Goal: Communication & Community: Answer question/provide support

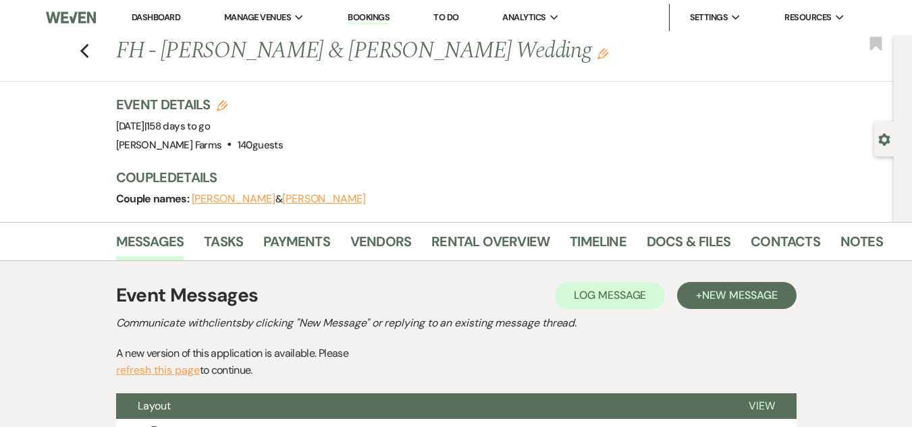
click at [157, 15] on link "Dashboard" at bounding box center [156, 16] width 49 height 11
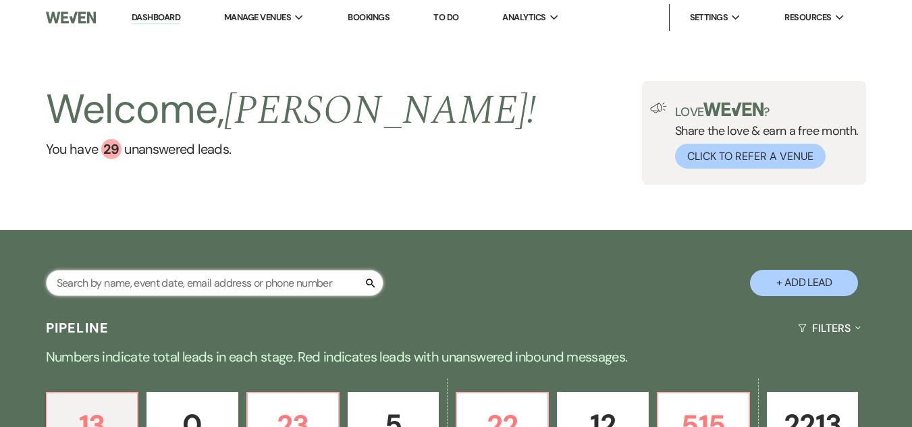
click at [115, 280] on input "text" at bounding box center [215, 283] width 338 height 26
type input "blue"
select select "6"
select select "8"
select select "10"
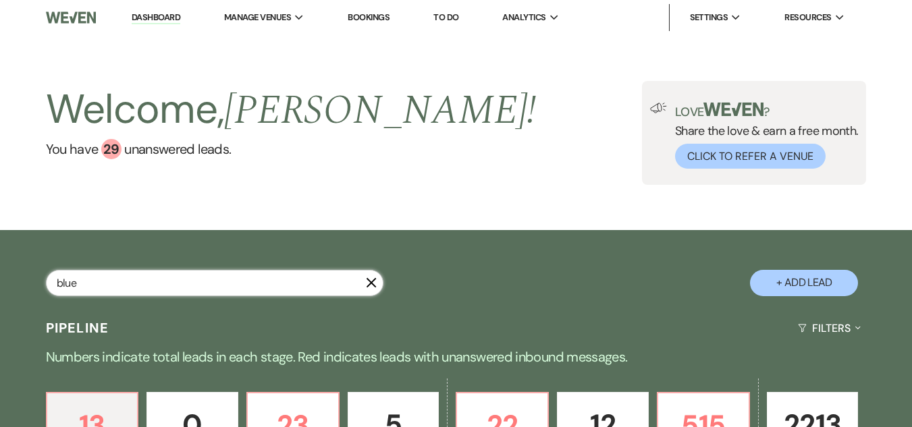
select select "8"
select select "5"
select select "8"
select select "5"
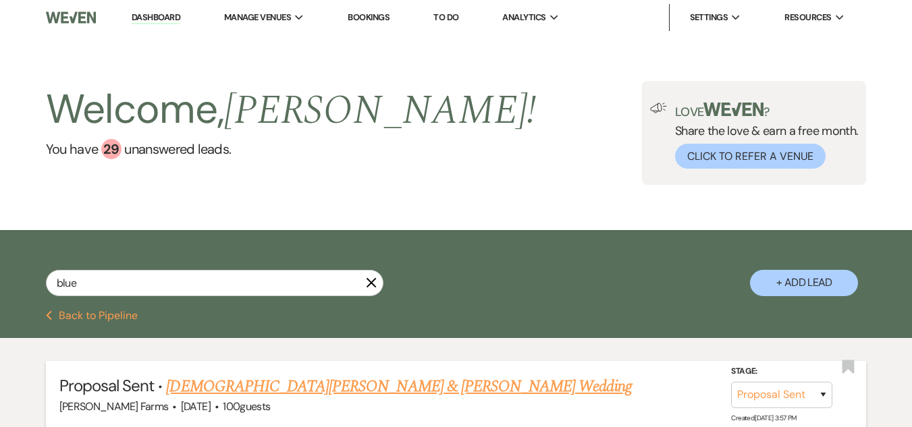
click at [261, 391] on link "[DEMOGRAPHIC_DATA][PERSON_NAME] & [PERSON_NAME] Wedding" at bounding box center [398, 387] width 465 height 24
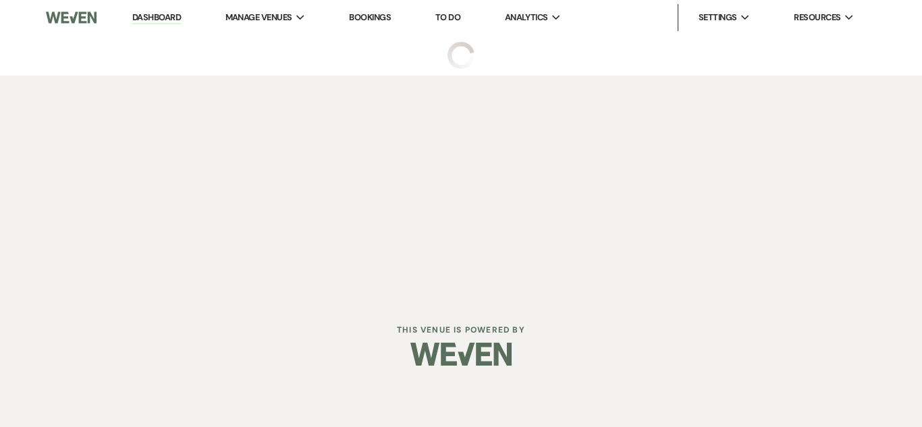
select select "6"
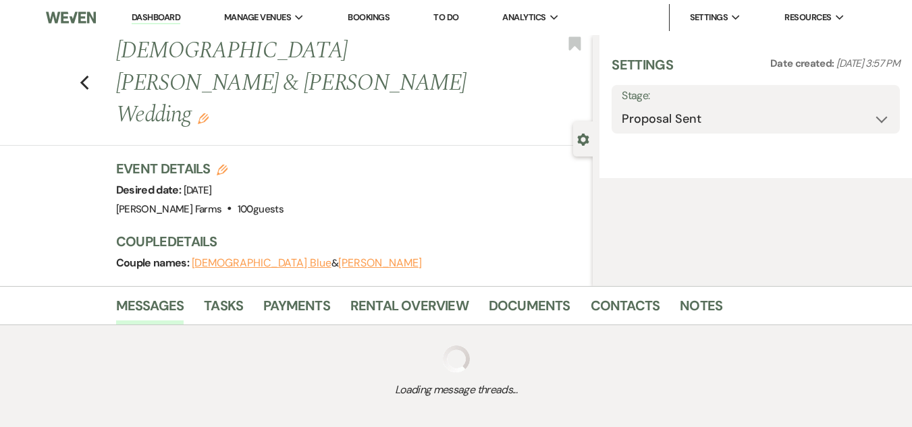
select select "5"
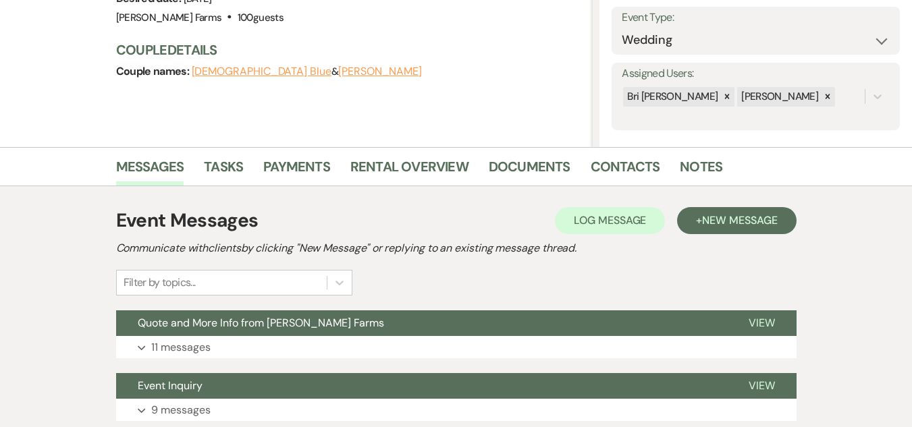
scroll to position [293, 0]
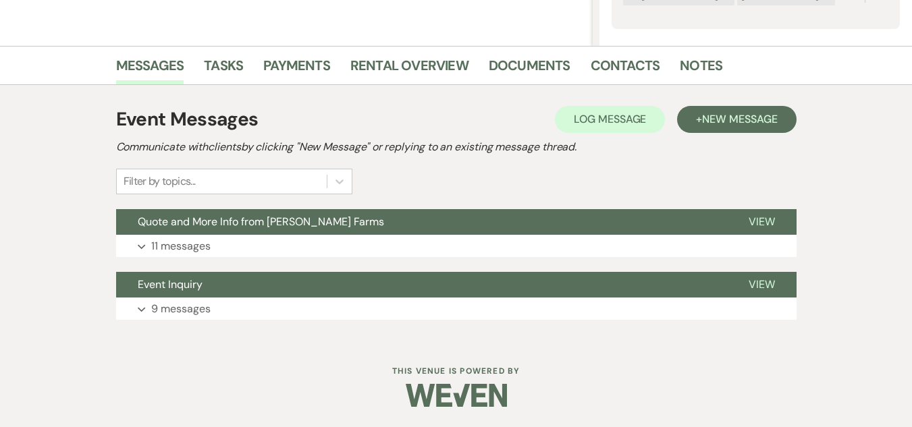
click at [394, 240] on button "Expand 11 messages" at bounding box center [456, 246] width 680 height 23
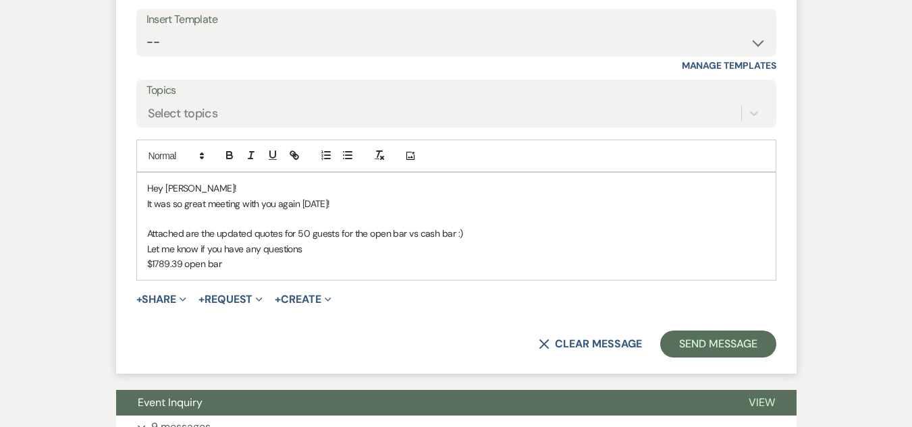
scroll to position [2220, 0]
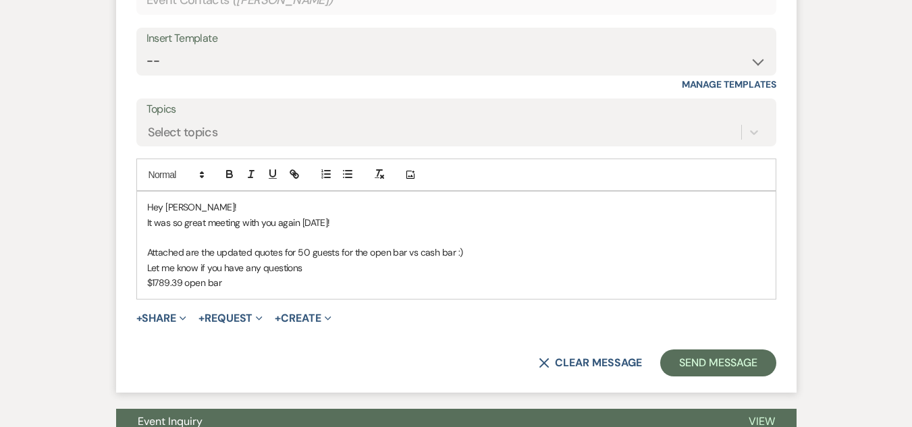
click at [333, 230] on p "It was so great meeting with you again [DATE]!" at bounding box center [456, 222] width 618 height 15
click at [452, 260] on p "Attached are the updated quotes for 50 guests for the open bar vs cash bar :)" at bounding box center [456, 252] width 618 height 15
click at [489, 260] on p "Attached are the updated quotes for 50 guests for the open bar vs cash bar and …" at bounding box center [456, 252] width 618 height 15
drag, startPoint x: 236, startPoint y: 335, endPoint x: 144, endPoint y: 338, distance: 91.2
click at [144, 298] on div "Hey [PERSON_NAME]! It was so great meeting with you again [DATE] :) Attached ar…" at bounding box center [456, 245] width 639 height 107
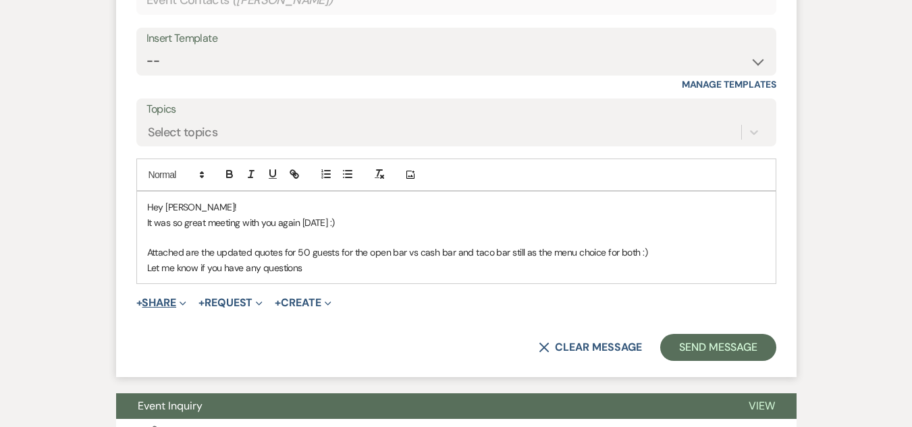
click at [184, 306] on use "button" at bounding box center [183, 304] width 6 height 4
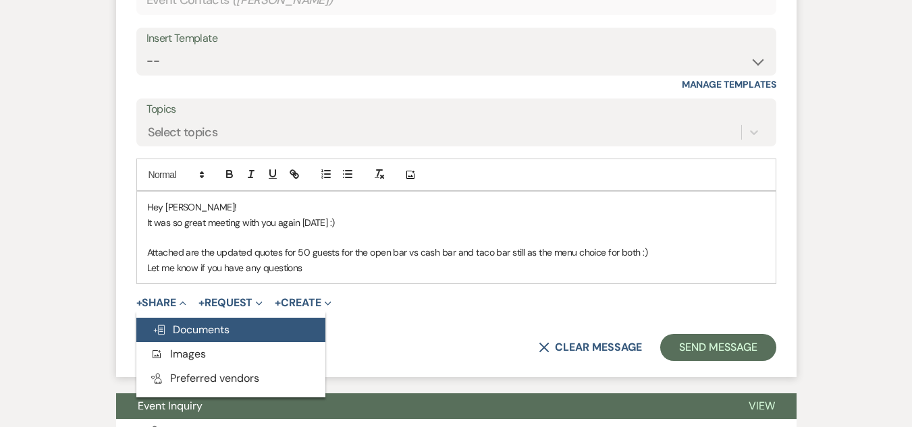
click at [186, 337] on span "Doc Upload Documents" at bounding box center [191, 330] width 77 height 14
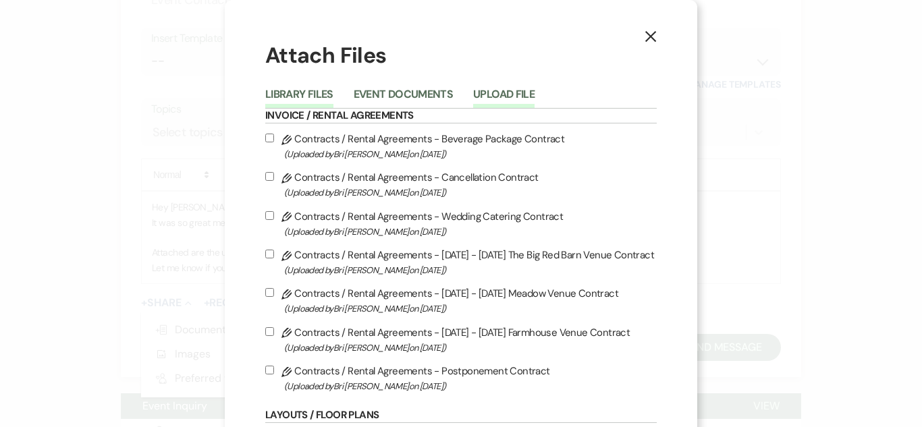
click at [498, 104] on button "Upload File" at bounding box center [503, 98] width 61 height 19
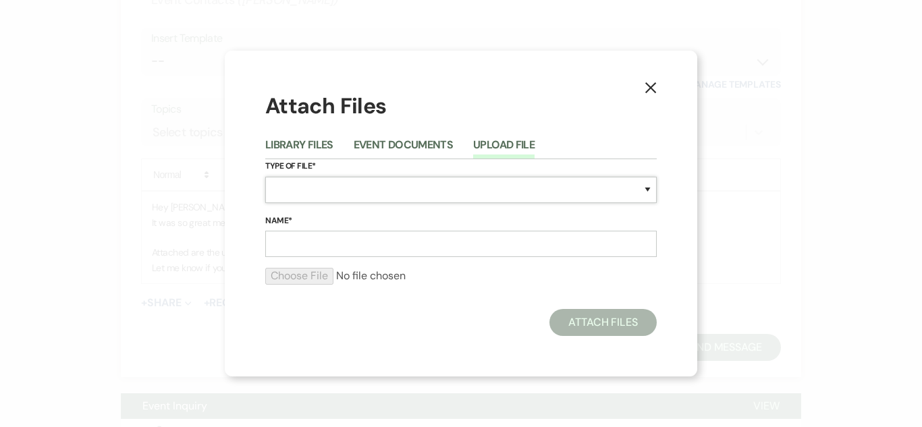
click at [350, 186] on select "Special Event Insurance Vendor Certificate of Insurance Contracts / Rental Agre…" at bounding box center [461, 190] width 392 height 26
select select "8"
click at [265, 177] on select "Special Event Insurance Vendor Certificate of Insurance Contracts / Rental Agre…" at bounding box center [461, 190] width 392 height 26
click at [303, 245] on input "Name*" at bounding box center [461, 244] width 392 height 26
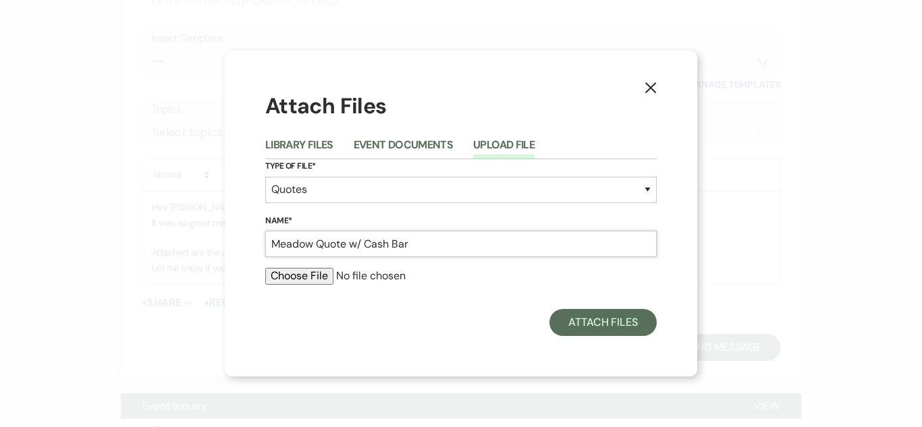
type input "Meadow Quote w/ Cash Bar"
click at [294, 277] on input "file" at bounding box center [461, 276] width 392 height 16
type input "C:\fakepath\Meadow Wedding Quote- Villanueva_Blue (1).pdf"
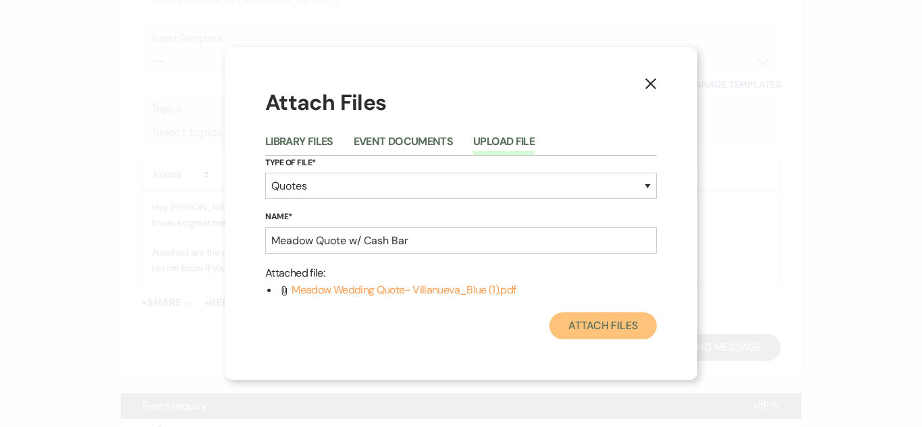
click at [599, 325] on button "Attach Files" at bounding box center [602, 326] width 107 height 27
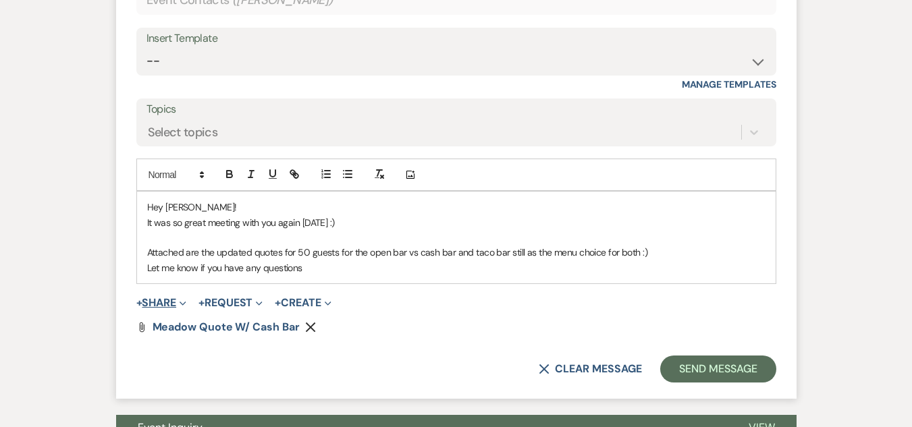
click at [180, 310] on span "Expand" at bounding box center [181, 303] width 10 height 14
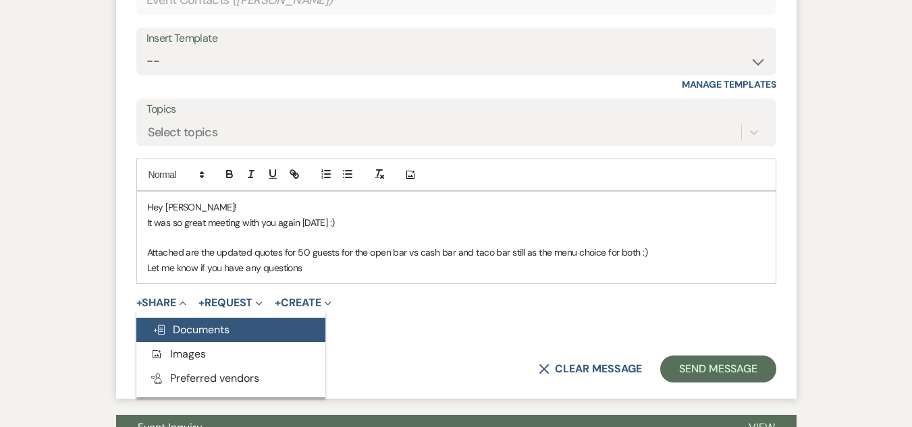
click at [190, 337] on span "Doc Upload Documents" at bounding box center [191, 330] width 77 height 14
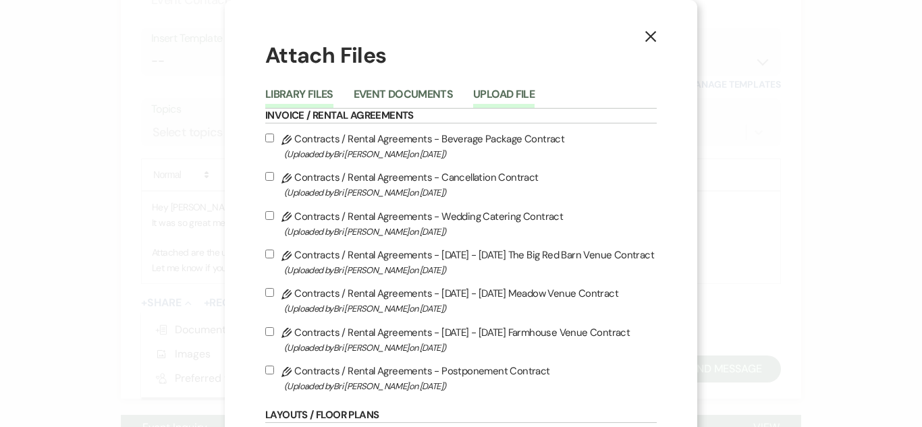
click at [480, 97] on button "Upload File" at bounding box center [503, 98] width 61 height 19
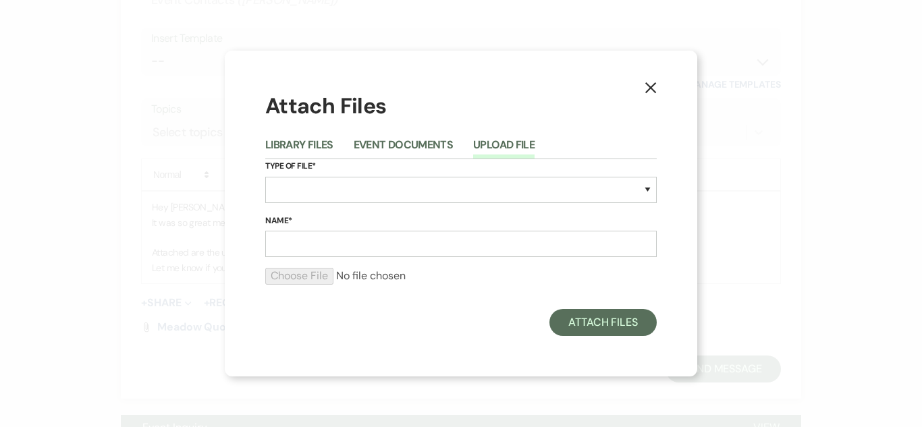
click at [480, 97] on h1 "Attach Files" at bounding box center [461, 106] width 392 height 30
click at [346, 190] on select "Special Event Insurance Vendor Certificate of Insurance Contracts / Rental Agre…" at bounding box center [461, 190] width 392 height 26
select select "8"
click at [265, 177] on select "Special Event Insurance Vendor Certificate of Insurance Contracts / Rental Agre…" at bounding box center [461, 190] width 392 height 26
click at [294, 249] on input "Name*" at bounding box center [461, 244] width 392 height 26
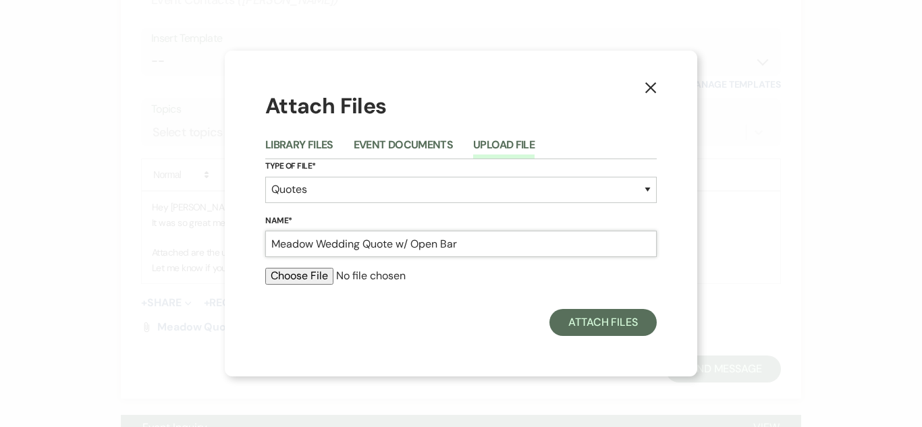
type input "Meadow Wedding Quote w/ Open Bar"
click at [303, 275] on input "file" at bounding box center [461, 276] width 392 height 16
type input "C:\fakepath\Meadow Wedding Quote- Villanueva_Blue 2 (1).pdf"
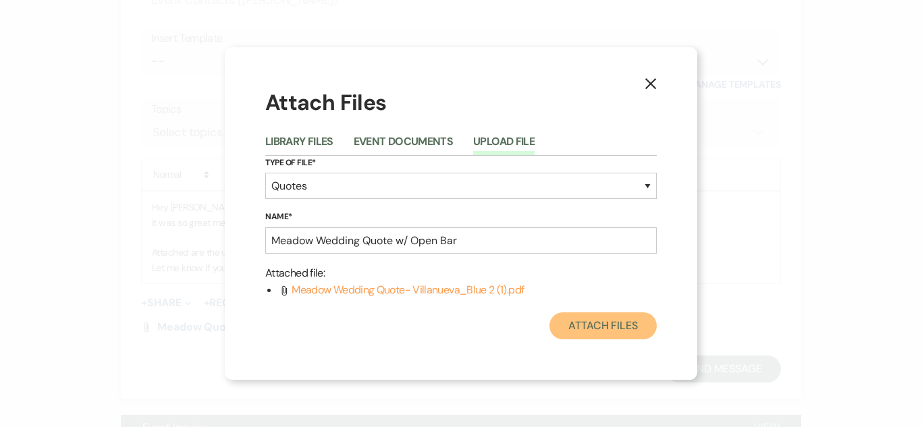
click at [579, 325] on button "Attach Files" at bounding box center [602, 326] width 107 height 27
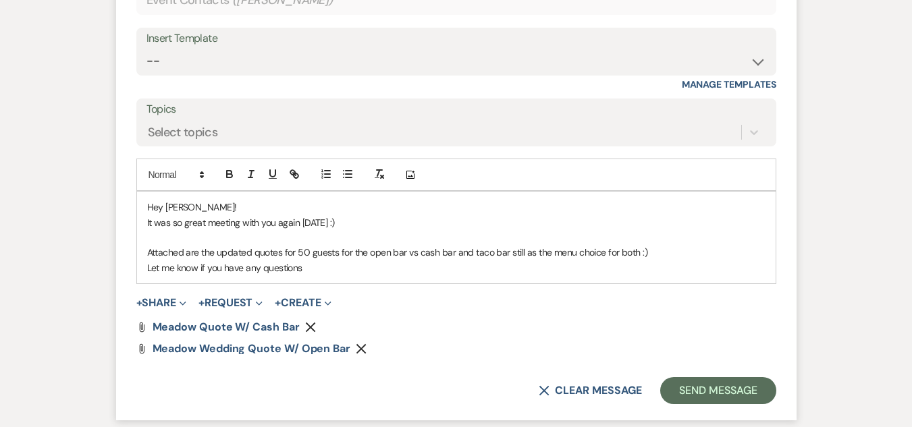
click at [320, 275] on p "Let me know if you have any questions" at bounding box center [456, 268] width 618 height 15
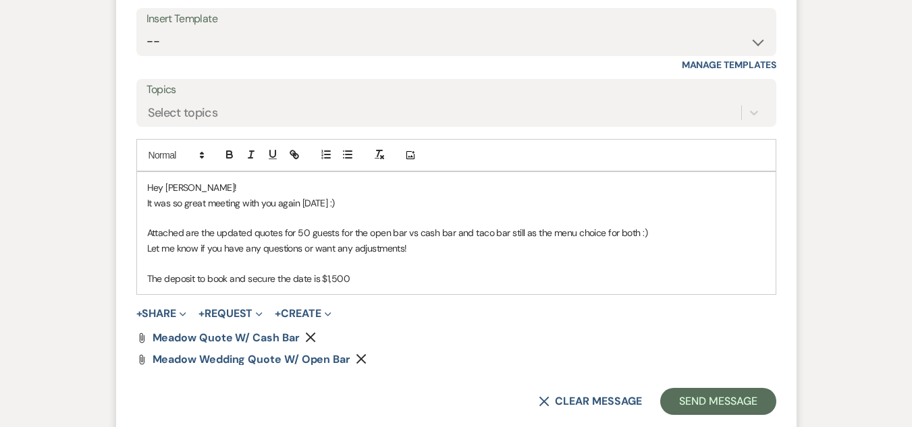
scroll to position [2249, 0]
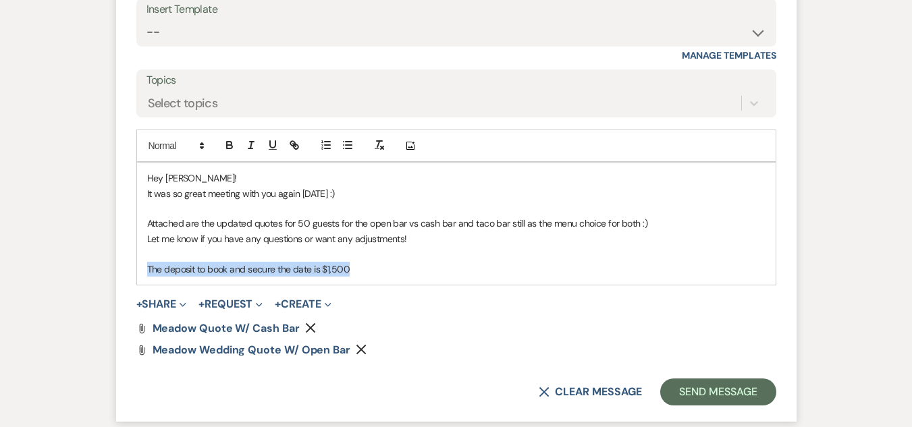
drag, startPoint x: 352, startPoint y: 324, endPoint x: 147, endPoint y: 327, distance: 205.2
click at [147, 277] on p "The deposit to book and secure the date is $1,500" at bounding box center [456, 269] width 618 height 15
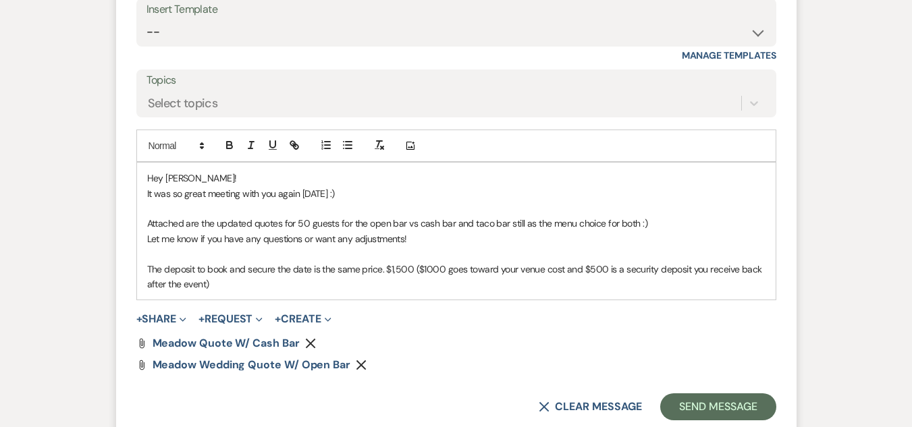
click at [263, 292] on p "The deposit to book and secure the date is the same price. $1,500 ($1000 goes t…" at bounding box center [456, 277] width 618 height 30
drag, startPoint x: 416, startPoint y: 289, endPoint x: 145, endPoint y: 293, distance: 270.7
click at [145, 293] on div "Hey [PERSON_NAME]! It was so great meeting with you again [DATE] :) Attached ar…" at bounding box center [456, 231] width 639 height 137
copy p "Let me know if you have any questions or want any adjustments!"
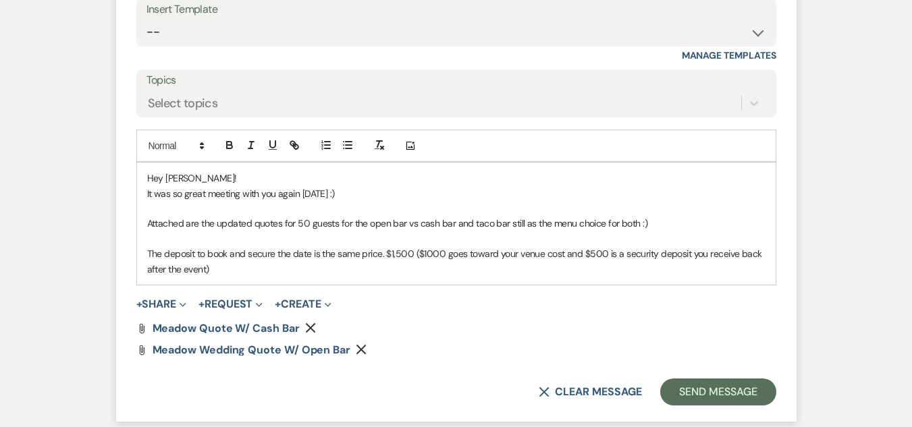
click at [142, 285] on div "Hey [PERSON_NAME]! It was so great meeting with you again [DATE] :) Attached ar…" at bounding box center [456, 224] width 639 height 122
click at [148, 231] on p "Attached are the updated quotes for 50 guests for the open bar vs cash bar and …" at bounding box center [456, 223] width 618 height 15
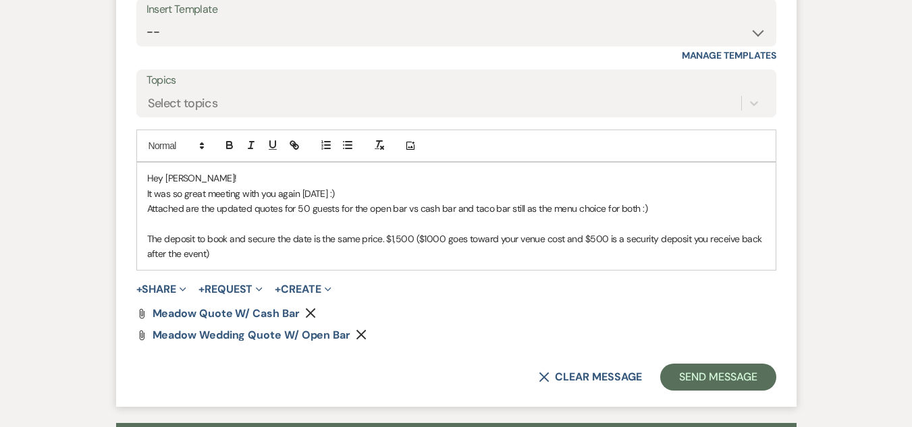
click at [221, 269] on div "Hey [PERSON_NAME]! It was so great meeting with you again [DATE] :) Attached ar…" at bounding box center [456, 216] width 639 height 107
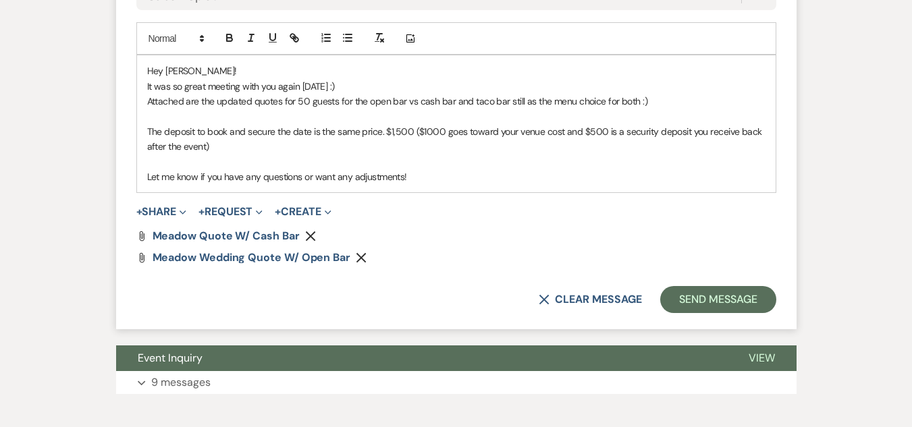
scroll to position [2386, 0]
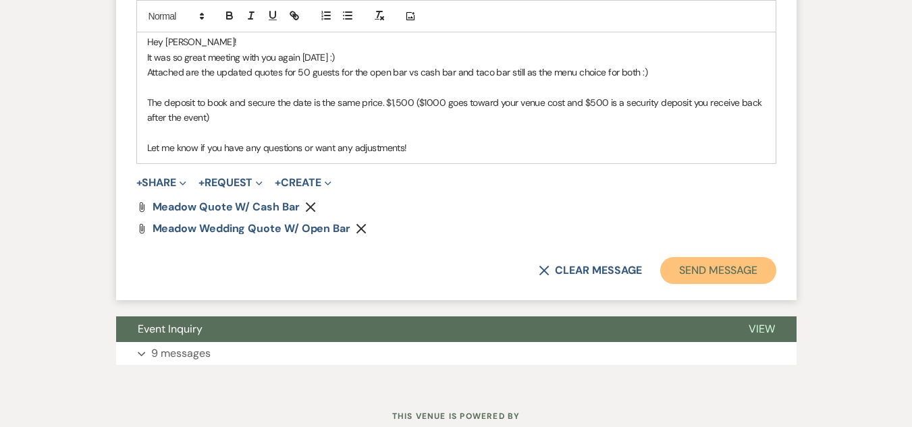
click at [741, 284] on button "Send Message" at bounding box center [717, 270] width 115 height 27
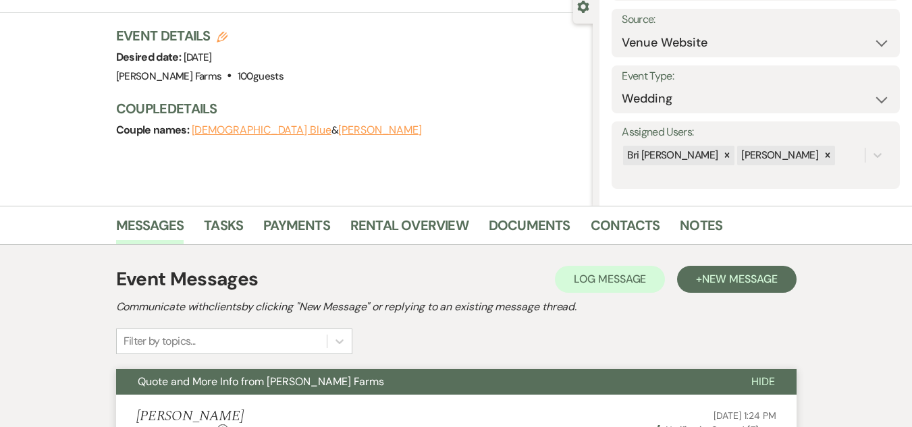
scroll to position [0, 0]
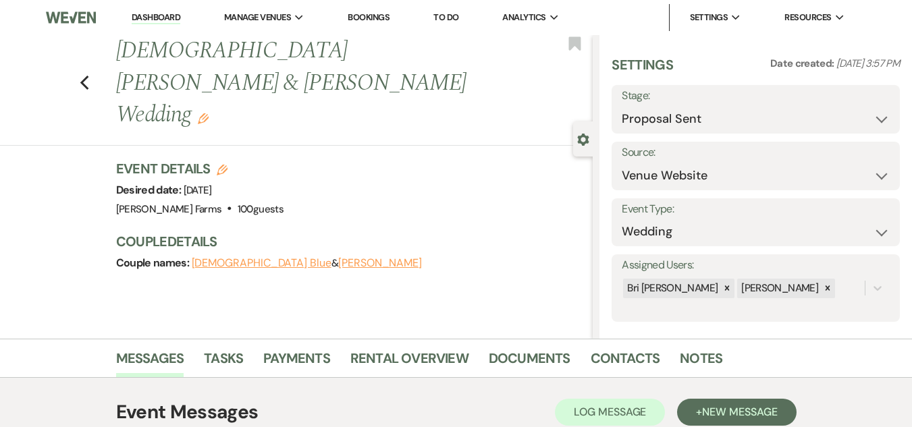
click at [165, 22] on link "Dashboard" at bounding box center [156, 17] width 49 height 13
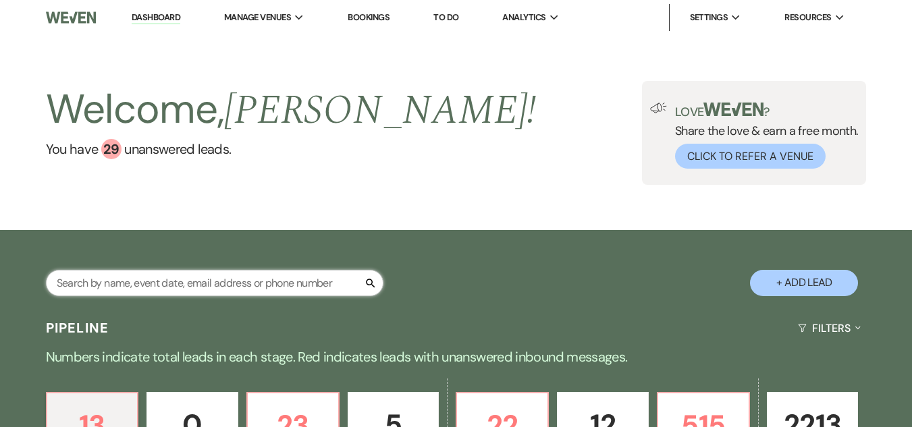
click at [219, 288] on input "text" at bounding box center [215, 283] width 338 height 26
type input "[PERSON_NAME]"
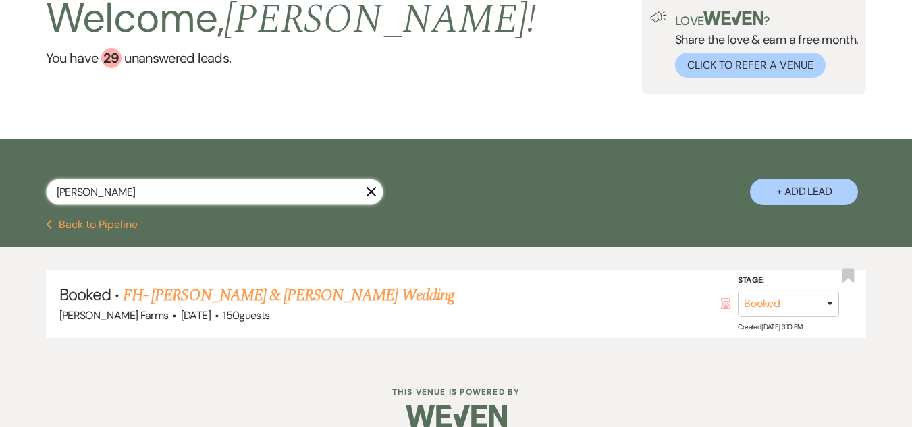
scroll to position [112, 0]
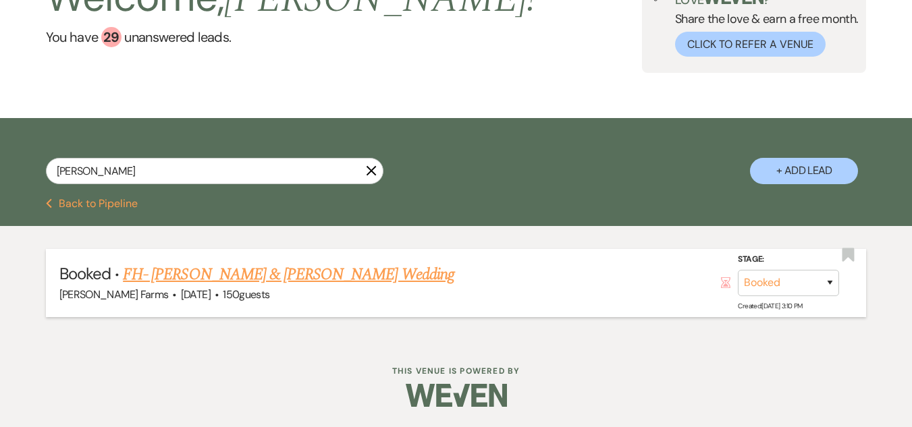
click at [377, 270] on link "FH- [PERSON_NAME] & [PERSON_NAME] Wedding" at bounding box center [288, 275] width 331 height 24
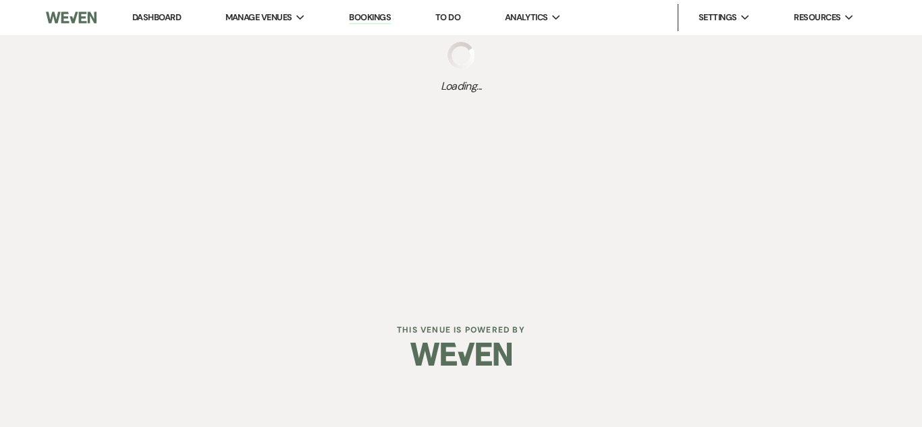
select select "5"
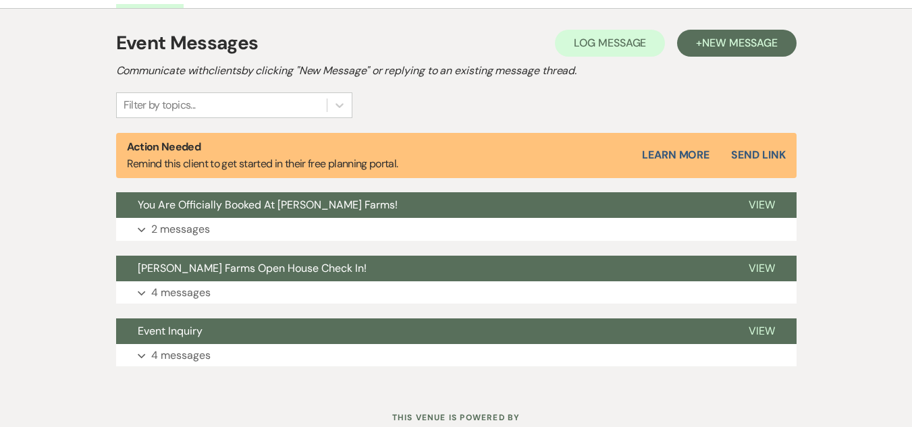
scroll to position [376, 0]
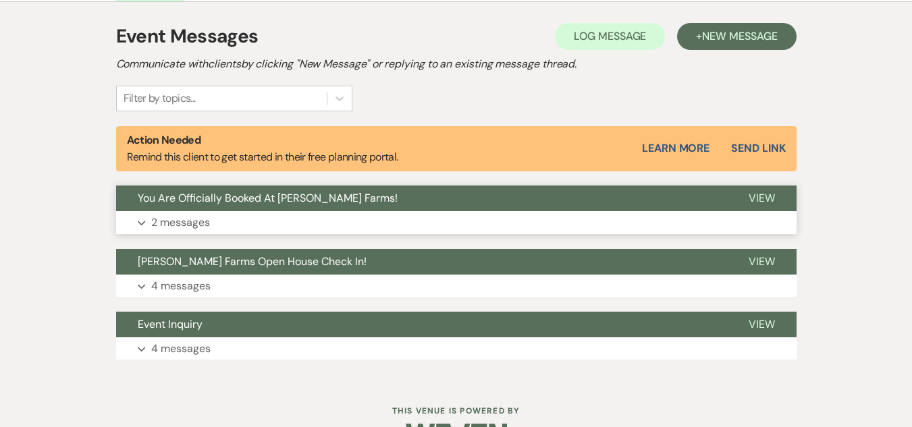
click at [419, 190] on button "You Are Officially Booked At [PERSON_NAME] Farms!" at bounding box center [421, 199] width 611 height 26
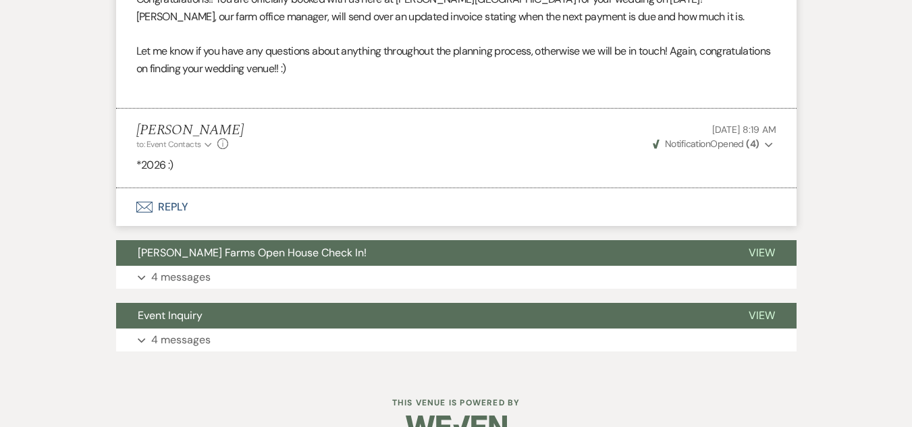
scroll to position [743, 0]
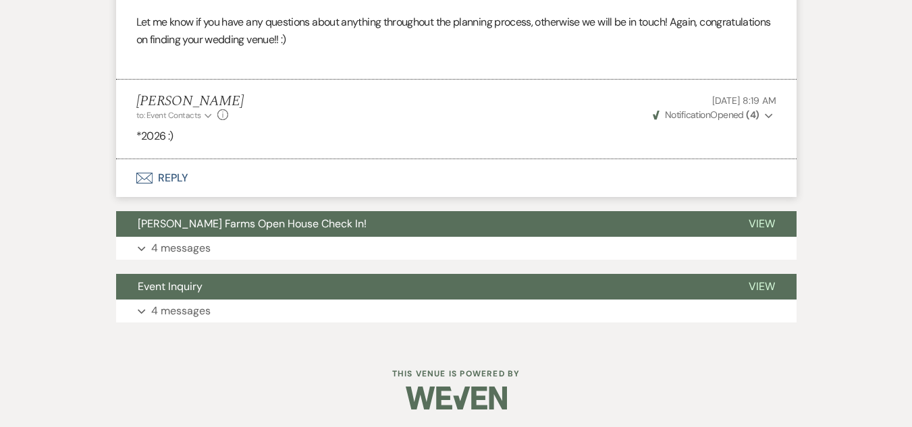
click at [213, 190] on button "Envelope Reply" at bounding box center [456, 178] width 680 height 38
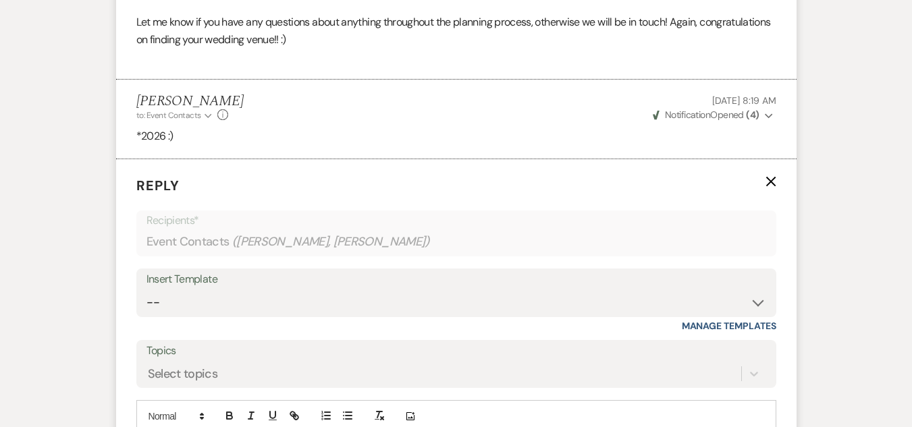
scroll to position [889, 0]
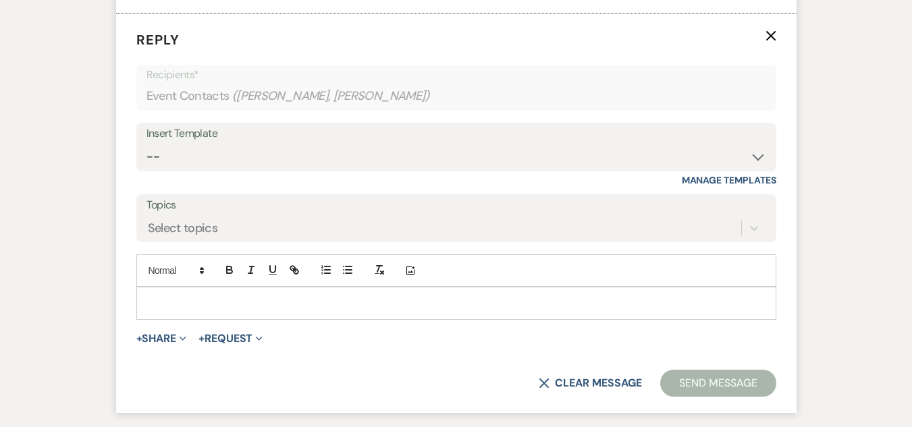
click at [202, 302] on p at bounding box center [456, 303] width 618 height 15
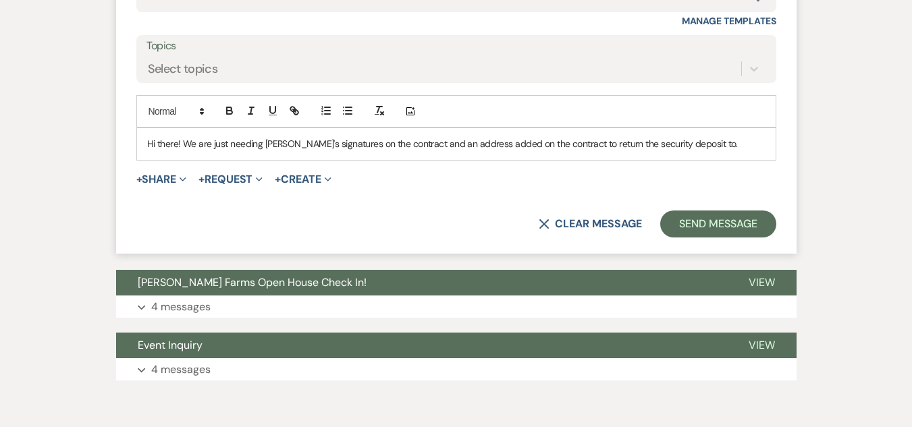
scroll to position [1043, 0]
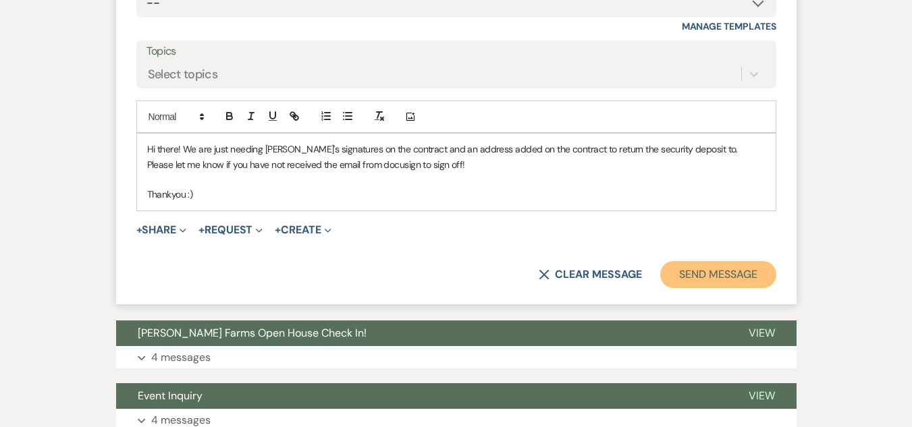
click at [693, 273] on button "Send Message" at bounding box center [717, 274] width 115 height 27
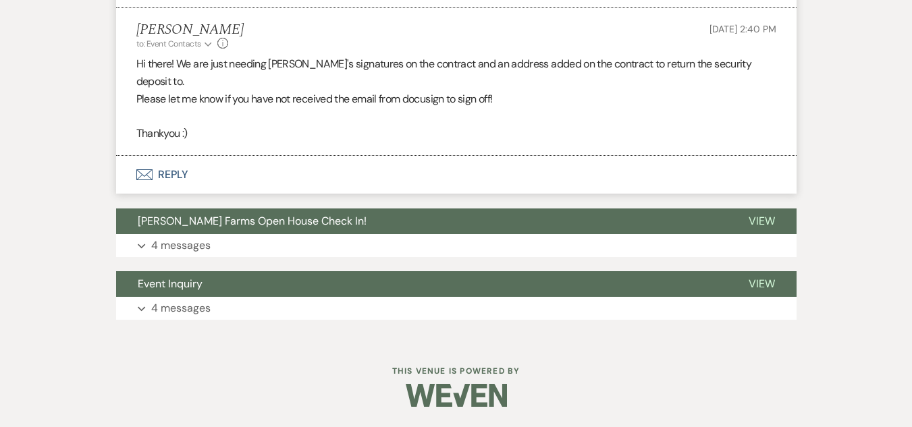
scroll to position [877, 0]
